Goal: Task Accomplishment & Management: Manage account settings

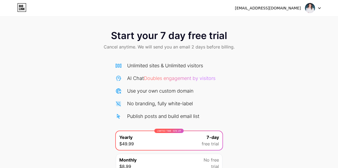
click at [317, 6] on div at bounding box center [313, 8] width 16 height 10
click at [277, 20] on li "Logout" at bounding box center [287, 22] width 67 height 15
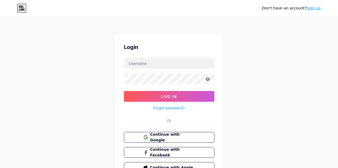
click at [311, 9] on link "Sign up" at bounding box center [314, 8] width 14 height 4
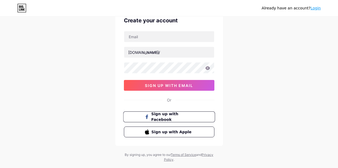
scroll to position [27, 0]
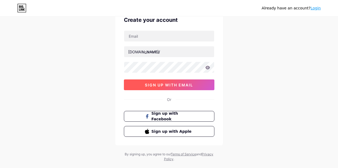
click at [155, 85] on span "sign up with email" at bounding box center [169, 85] width 48 height 5
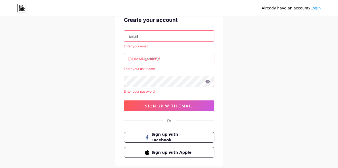
click at [145, 38] on input "text" at bounding box center [169, 36] width 90 height 11
click at [95, 100] on div "Already have an account? Login Create your account Enter your email [DOMAIN_NAM…" at bounding box center [169, 86] width 338 height 227
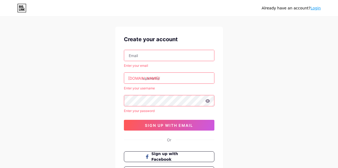
scroll to position [0, 0]
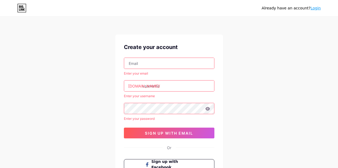
click at [319, 7] on link "Login" at bounding box center [316, 8] width 10 height 4
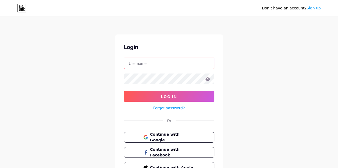
click at [138, 64] on input "text" at bounding box center [169, 63] width 90 height 11
click at [153, 85] on form "[EMAIL_ADDRESS][DOMAIN_NAME] Log In Forgot password?" at bounding box center [169, 85] width 90 height 54
click at [207, 78] on icon at bounding box center [207, 79] width 5 height 4
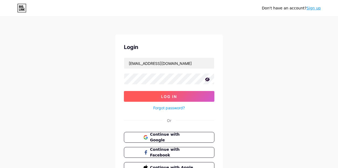
click at [200, 94] on button "Log In" at bounding box center [169, 96] width 90 height 11
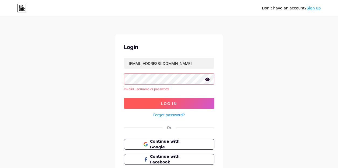
click at [142, 108] on button "Log In" at bounding box center [169, 103] width 90 height 11
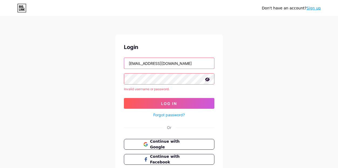
click at [167, 67] on input "[EMAIL_ADDRESS][DOMAIN_NAME]" at bounding box center [169, 63] width 90 height 11
paste input "a"
type input "[EMAIL_ADDRESS][DOMAIN_NAME]"
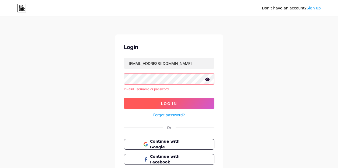
click at [143, 104] on button "Log In" at bounding box center [169, 103] width 90 height 11
click at [134, 103] on button "Log In" at bounding box center [169, 103] width 90 height 11
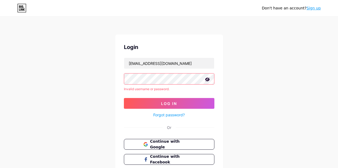
click at [146, 71] on form "[EMAIL_ADDRESS][DOMAIN_NAME] Invalid username or password. Log In Forgot passwo…" at bounding box center [169, 88] width 90 height 61
click at [144, 64] on input "[EMAIL_ADDRESS][DOMAIN_NAME]" at bounding box center [169, 63] width 90 height 11
type input "a"
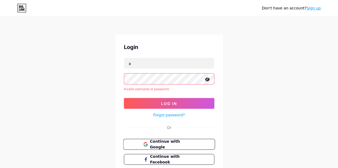
click at [134, 139] on button "Continue with Google" at bounding box center [169, 144] width 92 height 11
click at [156, 119] on div "Login a Invalid username or password. Log In Forgot password? Or Continue with …" at bounding box center [169, 111] width 108 height 154
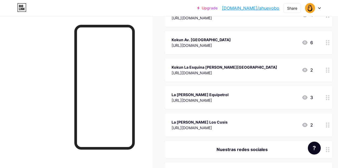
scroll to position [281, 0]
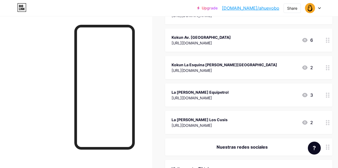
click at [256, 93] on div "La [PERSON_NAME] Equipetrol [URL][DOMAIN_NAME] 3" at bounding box center [242, 95] width 141 height 12
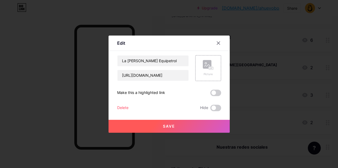
click at [125, 112] on div "Save" at bounding box center [169, 122] width 121 height 22
click at [122, 108] on div "Delete" at bounding box center [122, 108] width 11 height 6
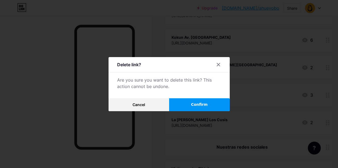
click at [184, 104] on button "Confirm" at bounding box center [199, 104] width 61 height 13
click at [190, 119] on div at bounding box center [169, 84] width 338 height 168
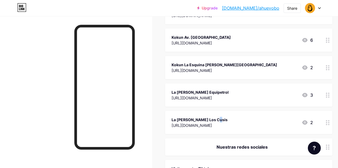
click at [190, 119] on div "La Huerta Los Cusis" at bounding box center [200, 120] width 56 height 6
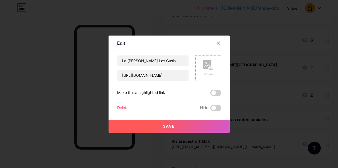
click at [125, 108] on div "Delete" at bounding box center [122, 108] width 11 height 6
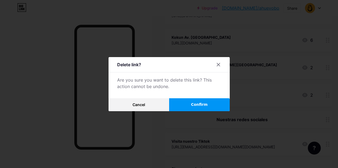
click at [177, 105] on button "Confirm" at bounding box center [199, 104] width 61 height 13
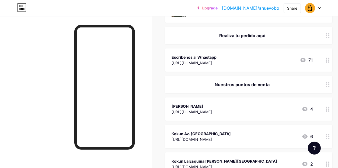
scroll to position [187, 0]
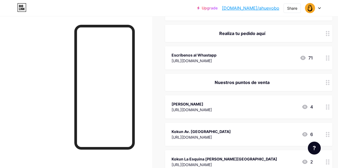
click at [212, 102] on div "Kokun Remanso" at bounding box center [192, 104] width 40 height 6
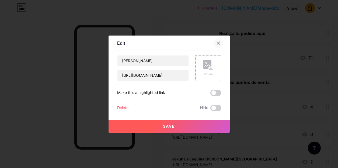
click at [220, 46] on div at bounding box center [219, 43] width 10 height 10
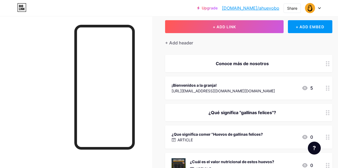
scroll to position [0, 0]
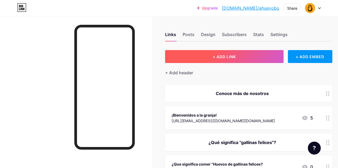
click at [213, 61] on button "+ ADD LINK" at bounding box center [224, 56] width 119 height 13
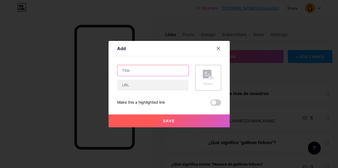
click at [152, 73] on input "text" at bounding box center [152, 70] width 71 height 11
type input "C"
type input "p"
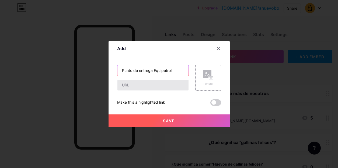
type input "Punto de entrega Equipetrol"
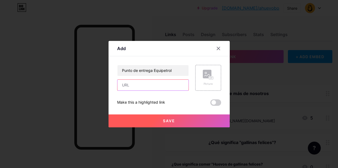
click at [125, 86] on input "text" at bounding box center [152, 85] width 71 height 11
click at [160, 85] on input "text" at bounding box center [152, 85] width 71 height 11
paste input "https://maps.app.goo.gl/Mr7nnMB6pXbRJua29"
type input "https://maps.app.goo.gl/Mr7nnMB6pXbRJua29"
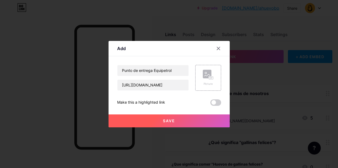
scroll to position [0, 0]
click at [180, 119] on button "Save" at bounding box center [169, 120] width 121 height 13
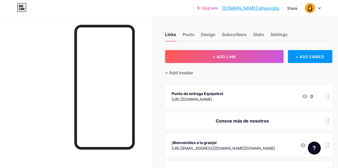
drag, startPoint x: 271, startPoint y: 89, endPoint x: 271, endPoint y: 119, distance: 30.2
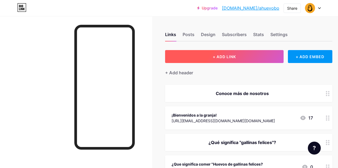
click at [205, 58] on button "+ ADD LINK" at bounding box center [224, 56] width 119 height 13
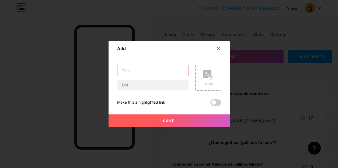
click at [133, 72] on input "text" at bounding box center [152, 70] width 71 height 11
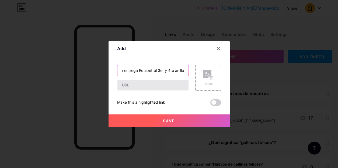
type input "Punto de entrega Equipetrol 3er y 4to anillo"
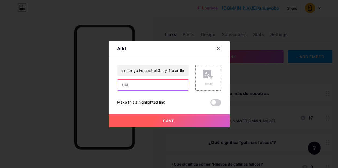
click at [124, 82] on input "text" at bounding box center [152, 85] width 71 height 11
paste input "https://maps.app.goo.gl/Mr7nnMB6pXbRJua29"
type input "https://maps.app.goo.gl/Mr7nnMB6pXbRJua29"
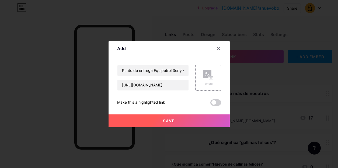
click at [141, 120] on button "Save" at bounding box center [169, 120] width 121 height 13
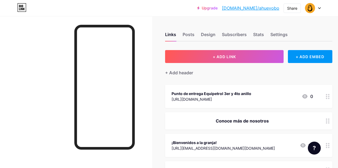
drag, startPoint x: 327, startPoint y: 95, endPoint x: 327, endPoint y: 109, distance: 14.0
drag, startPoint x: 271, startPoint y: 93, endPoint x: 271, endPoint y: 125, distance: 32.3
drag, startPoint x: 329, startPoint y: 95, endPoint x: 329, endPoint y: 112, distance: 17.2
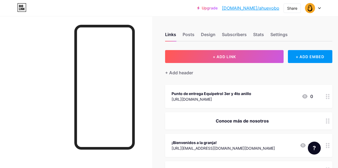
drag, startPoint x: 329, startPoint y: 99, endPoint x: 329, endPoint y: 114, distance: 14.8
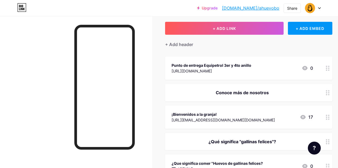
drag, startPoint x: 177, startPoint y: 65, endPoint x: 178, endPoint y: 95, distance: 30.2
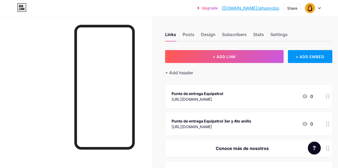
drag, startPoint x: 317, startPoint y: 99, endPoint x: 317, endPoint y: 112, distance: 12.9
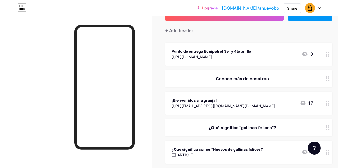
scroll to position [30, 0]
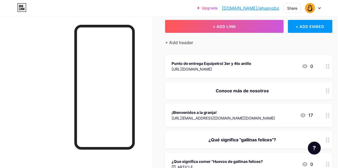
click at [323, 67] on div at bounding box center [327, 66] width 9 height 23
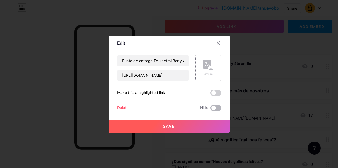
click at [215, 107] on span at bounding box center [215, 108] width 11 height 6
click at [210, 109] on input "checkbox" at bounding box center [210, 109] width 0 height 0
click at [130, 109] on div "Delete Hide" at bounding box center [169, 108] width 104 height 6
click at [123, 108] on div "Delete" at bounding box center [122, 108] width 11 height 6
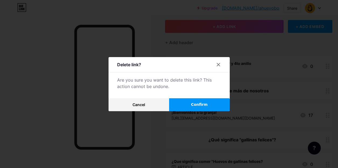
click at [188, 102] on button "Confirm" at bounding box center [199, 104] width 61 height 13
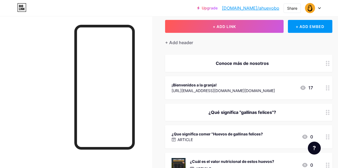
scroll to position [40, 0]
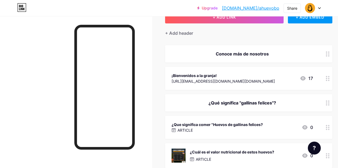
click at [217, 130] on div "ARTICLE" at bounding box center [217, 130] width 91 height 6
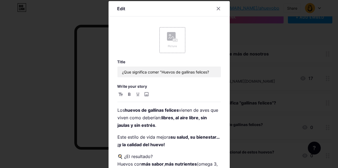
scroll to position [19, 0]
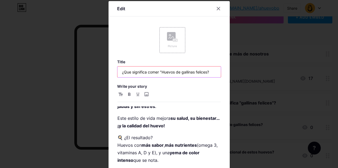
drag, startPoint x: 160, startPoint y: 72, endPoint x: 148, endPoint y: 72, distance: 11.9
click at [148, 72] on input "¿Que significa comer "Huevos de gallinas felices?" at bounding box center [168, 72] width 103 height 11
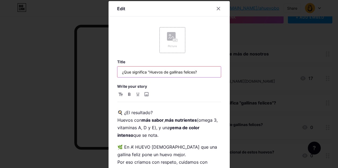
scroll to position [63, 0]
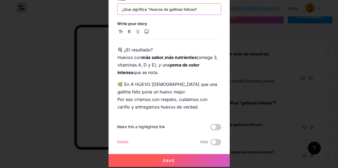
type input "¿Que significa "Huevos de gallinas felices?"
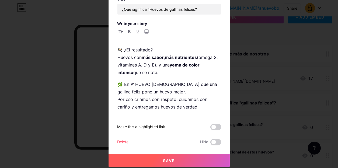
click at [199, 159] on button "Save" at bounding box center [169, 160] width 121 height 13
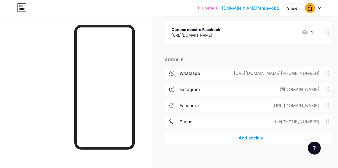
scroll to position [451, 0]
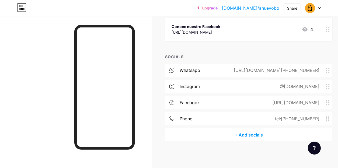
click at [302, 119] on div "tel:+59176001957" at bounding box center [296, 119] width 60 height 6
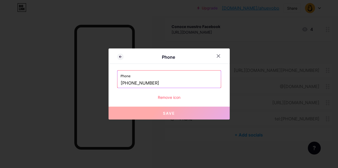
drag, startPoint x: 131, startPoint y: 83, endPoint x: 159, endPoint y: 83, distance: 27.5
click at [159, 83] on input "+59176001957" at bounding box center [169, 83] width 97 height 9
paste input "681394"
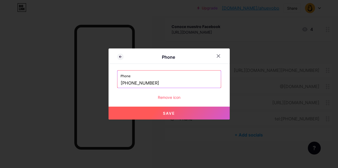
click at [171, 114] on span "Save" at bounding box center [169, 113] width 12 height 5
type input "tel:+59176681394"
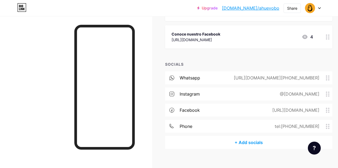
scroll to position [438, 0]
